Goal: Task Accomplishment & Management: Manage account settings

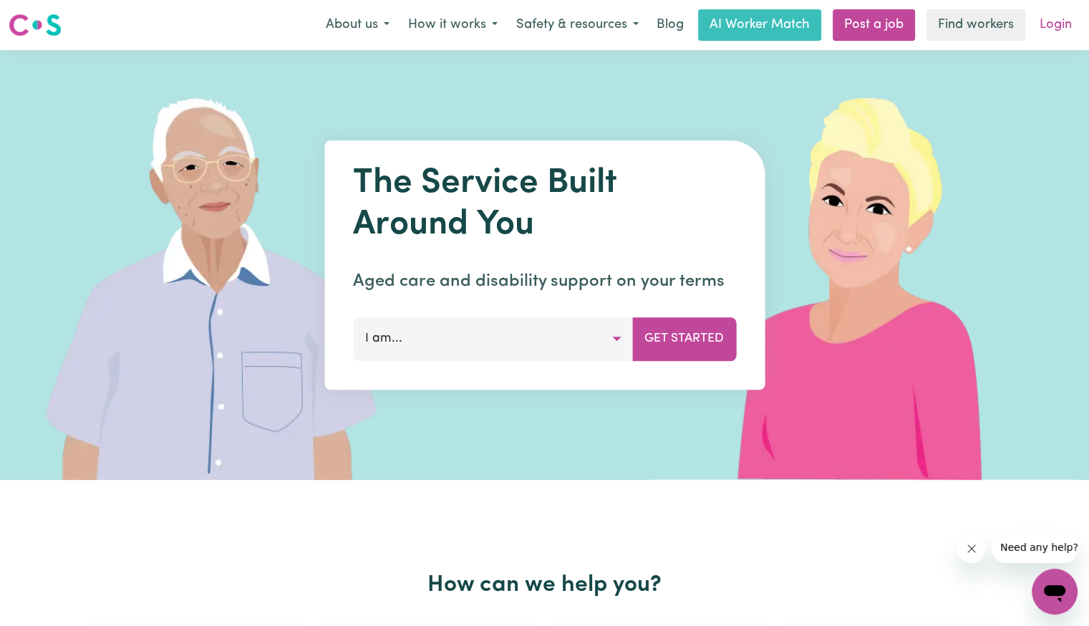
click at [1039, 28] on link "Login" at bounding box center [1055, 24] width 49 height 31
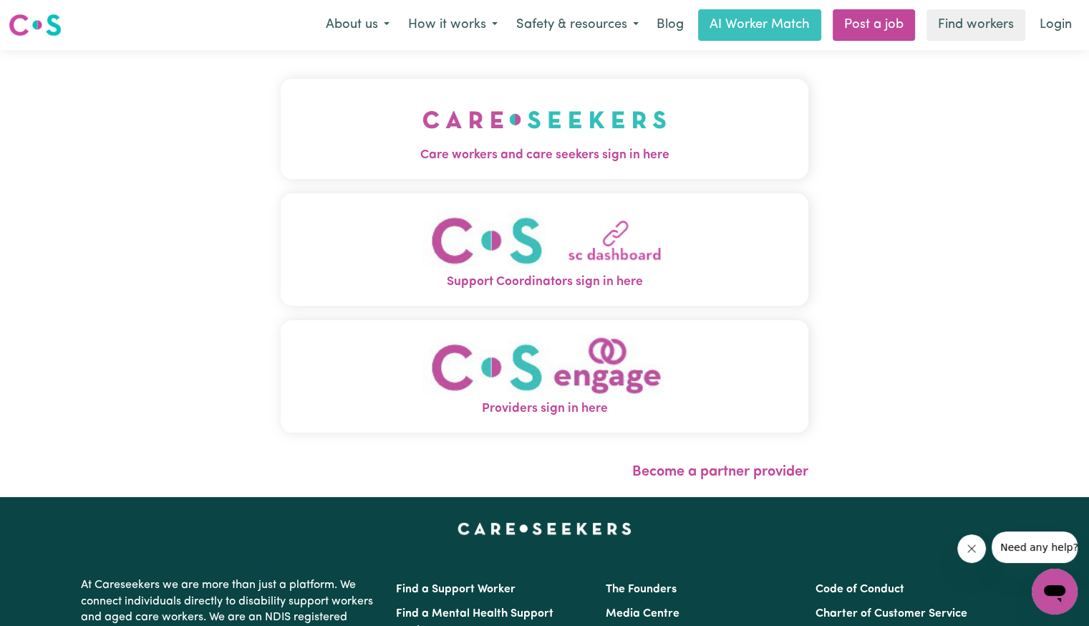
click at [422, 132] on img "Care workers and care seekers sign in here" at bounding box center [544, 119] width 244 height 53
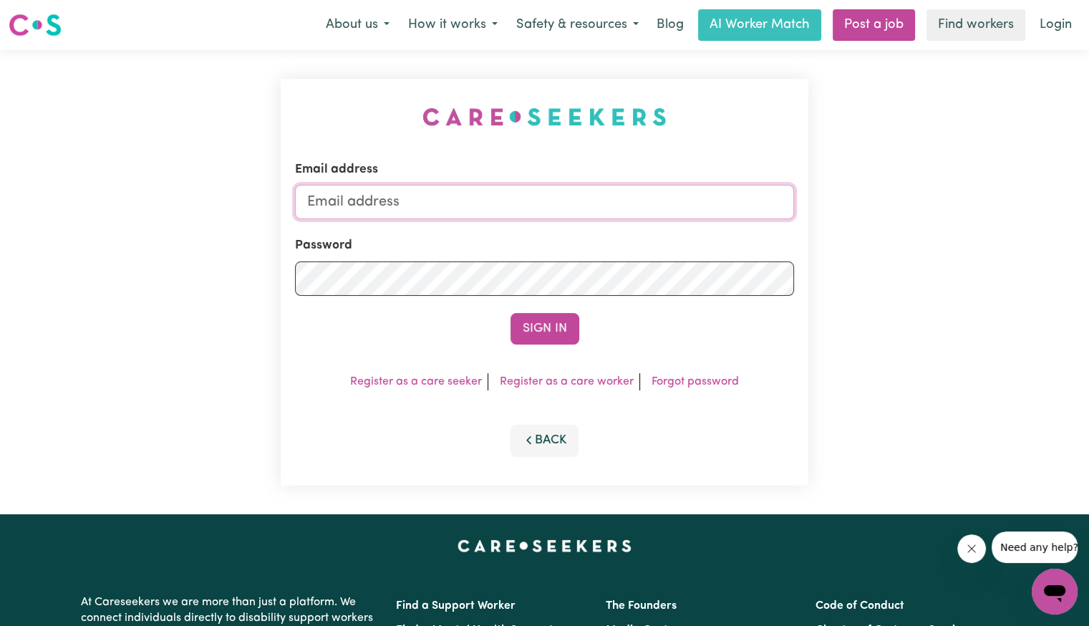
click at [498, 211] on input "Email address" at bounding box center [544, 202] width 499 height 34
drag, startPoint x: 454, startPoint y: 201, endPoint x: 180, endPoint y: 193, distance: 273.6
click at [180, 193] on div "Email address [EMAIL_ADDRESS][DOMAIN_NAME] Password Sign In Register as a care …" at bounding box center [544, 282] width 1089 height 464
type input "m"
drag, startPoint x: 381, startPoint y: 205, endPoint x: 787, endPoint y: 244, distance: 408.5
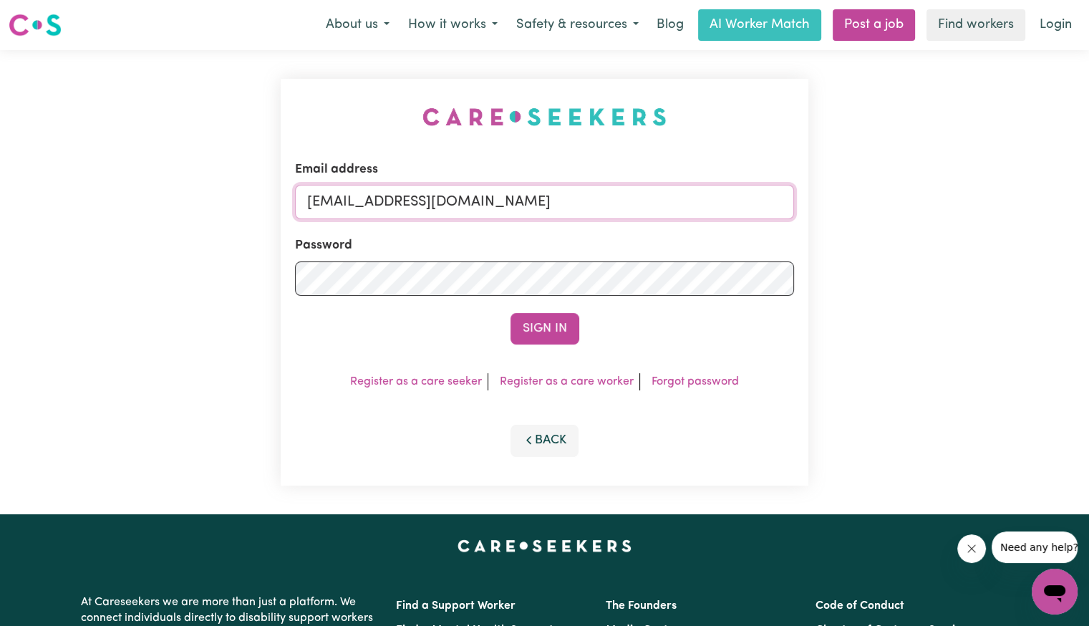
click at [787, 244] on form "Email address [EMAIL_ADDRESS][DOMAIN_NAME] Password Sign In" at bounding box center [544, 252] width 499 height 184
click at [510, 313] on button "Sign In" at bounding box center [544, 328] width 69 height 31
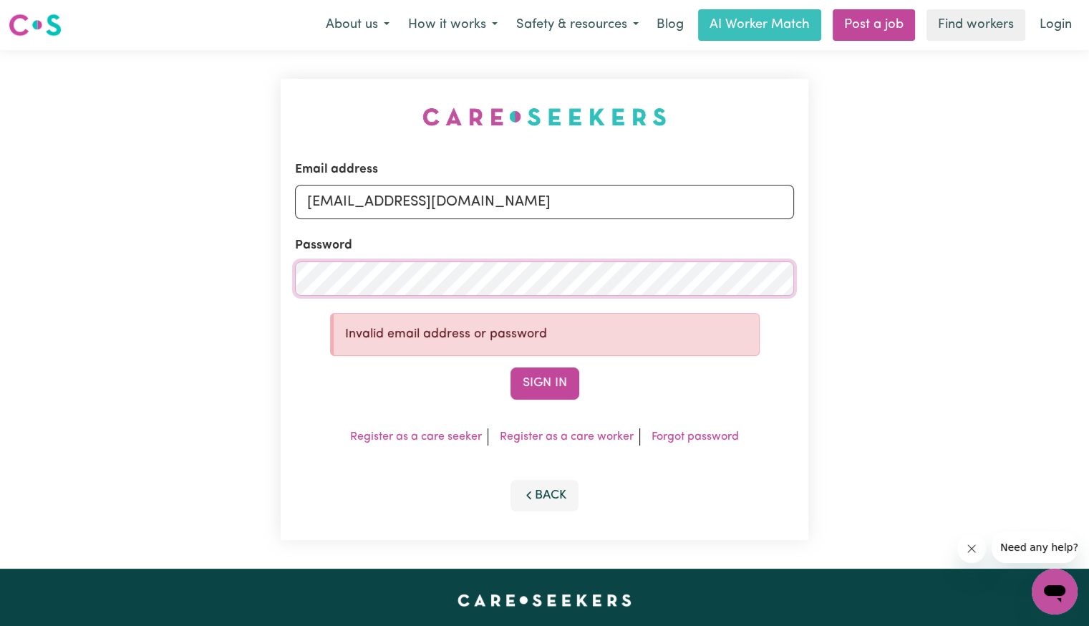
click at [237, 271] on div "Email address [EMAIL_ADDRESS][DOMAIN_NAME] Password Invalid email address or pa…" at bounding box center [544, 309] width 1089 height 518
click at [447, 201] on input "[EMAIL_ADDRESS][DOMAIN_NAME]" at bounding box center [544, 202] width 499 height 34
click at [526, 377] on button "Sign In" at bounding box center [544, 382] width 69 height 31
click at [447, 205] on input "[EMAIL_ADDRESS][DOMAIN_NAME]" at bounding box center [544, 202] width 499 height 34
click at [510, 367] on button "Sign In" at bounding box center [544, 382] width 69 height 31
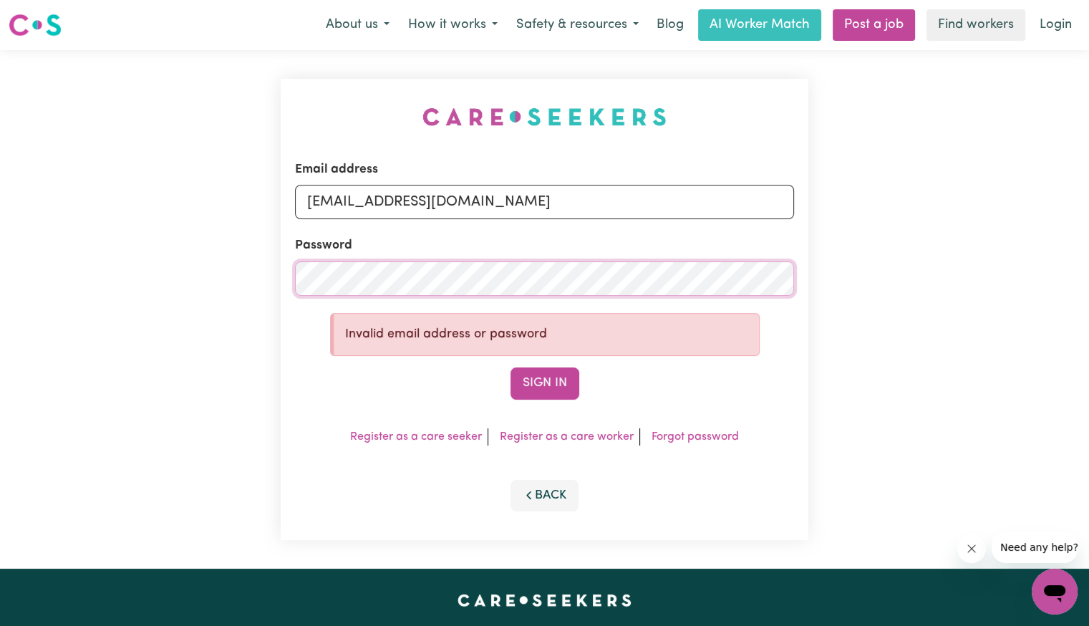
click at [208, 251] on div "Email address [EMAIL_ADDRESS][DOMAIN_NAME] Password Invalid email address or pa…" at bounding box center [544, 309] width 1089 height 518
click at [510, 367] on button "Sign In" at bounding box center [544, 382] width 69 height 31
click at [225, 266] on div "Email address [EMAIL_ADDRESS][DOMAIN_NAME] Password Invalid email address or pa…" at bounding box center [544, 309] width 1089 height 518
drag, startPoint x: 384, startPoint y: 195, endPoint x: 850, endPoint y: 222, distance: 466.1
click at [850, 222] on div "Email address [EMAIL_ADDRESS][DOMAIN_NAME] Password Invalid email address or pa…" at bounding box center [544, 309] width 1089 height 518
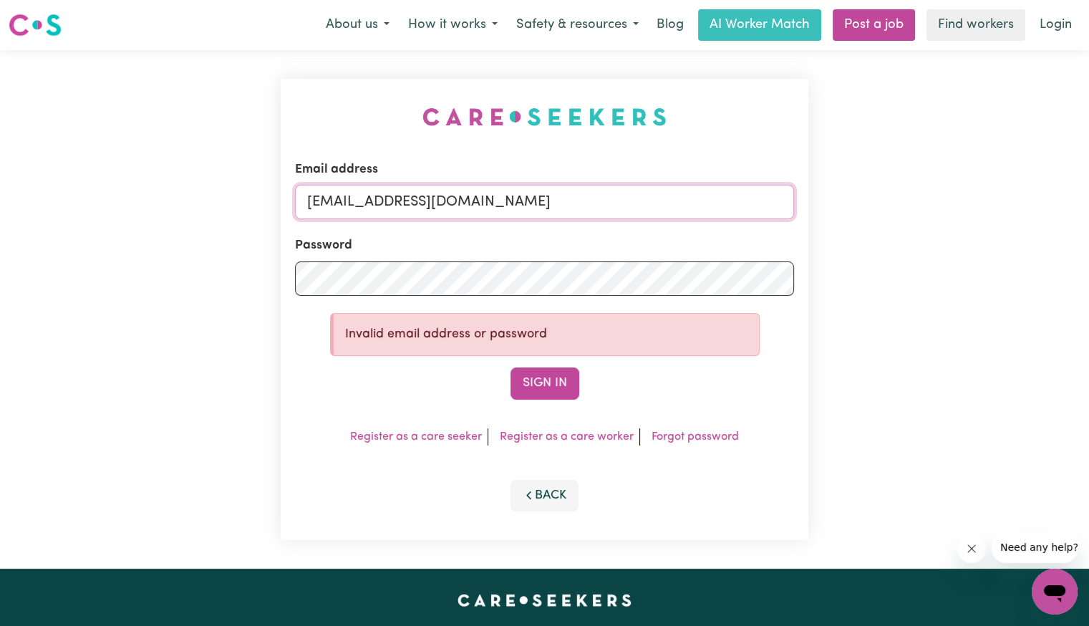
paste input "smithurst"
type input "[EMAIL_ADDRESS][DOMAIN_NAME]"
click at [561, 382] on button "Sign In" at bounding box center [544, 382] width 69 height 31
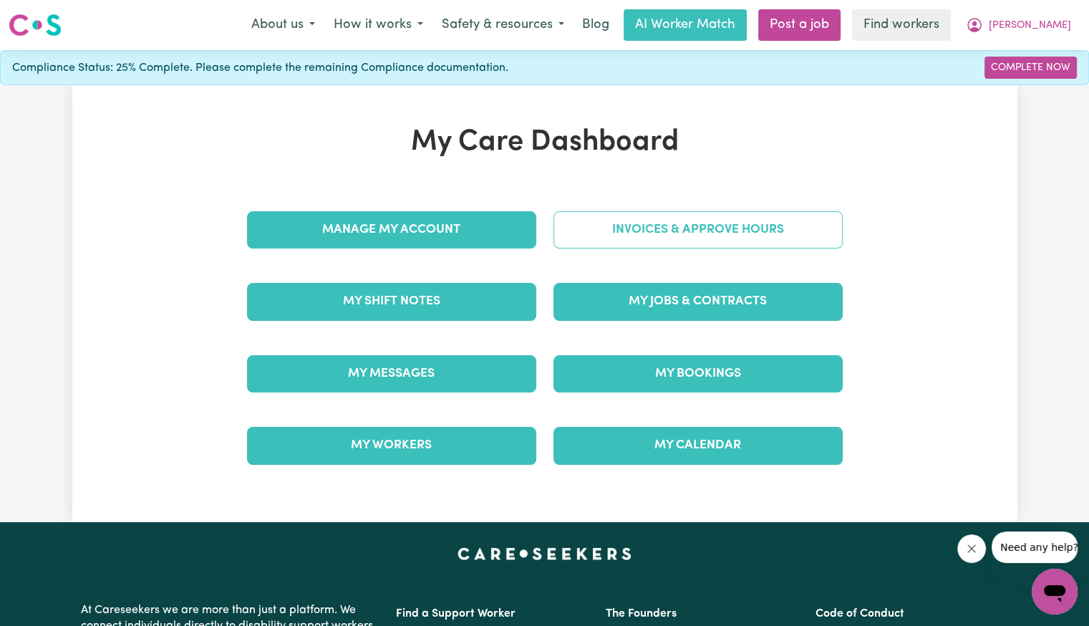
click at [634, 237] on link "Invoices & Approve Hours" at bounding box center [697, 229] width 289 height 37
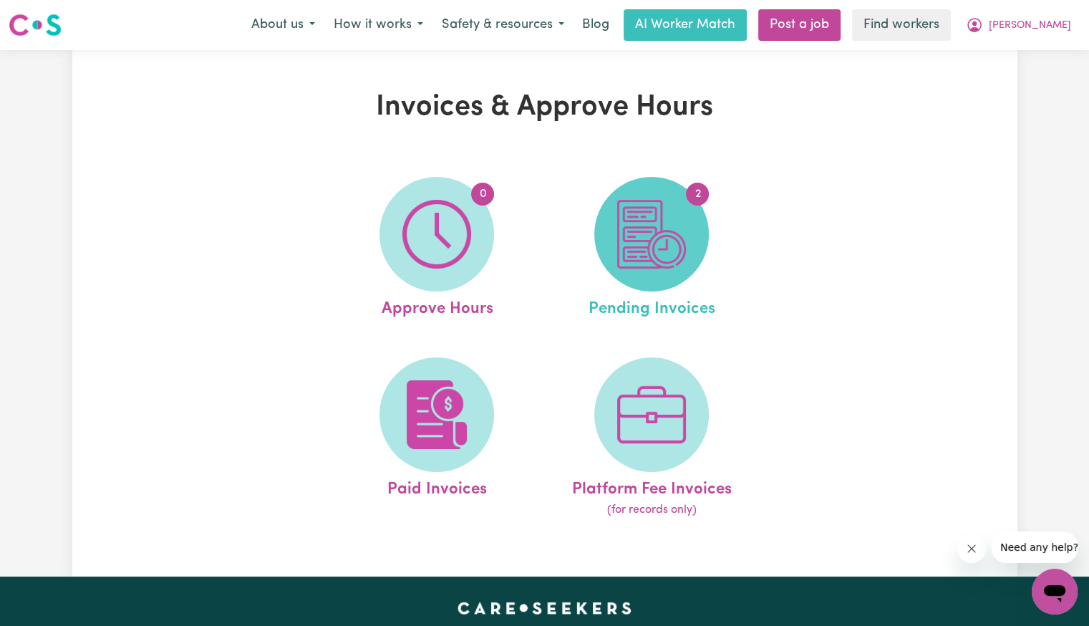
click at [676, 231] on img at bounding box center [651, 234] width 69 height 69
